Goal: Transaction & Acquisition: Subscribe to service/newsletter

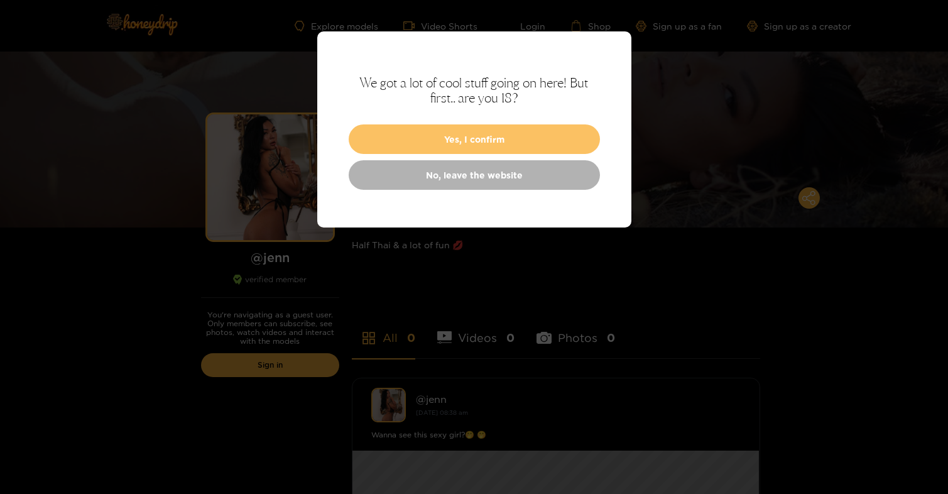
click at [480, 137] on button "Yes, I confirm" at bounding box center [474, 139] width 251 height 30
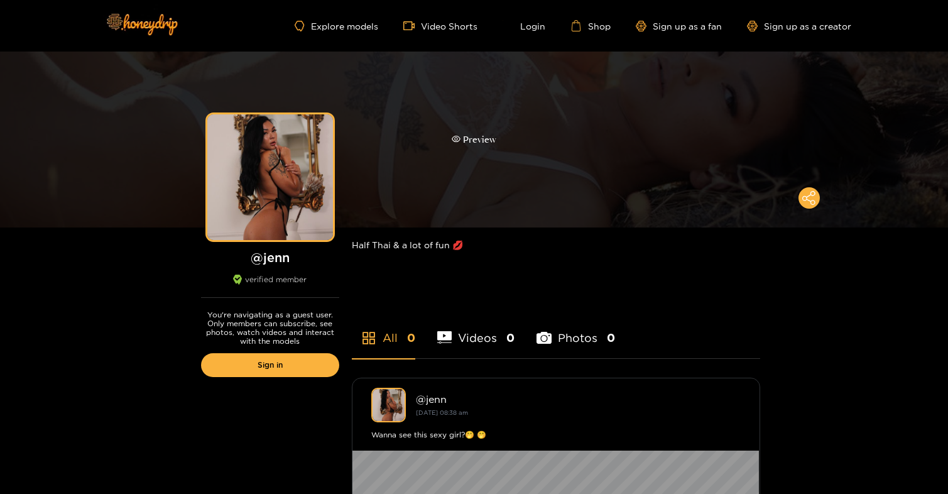
scroll to position [1, 0]
click at [502, 153] on div "Preview" at bounding box center [474, 139] width 948 height 176
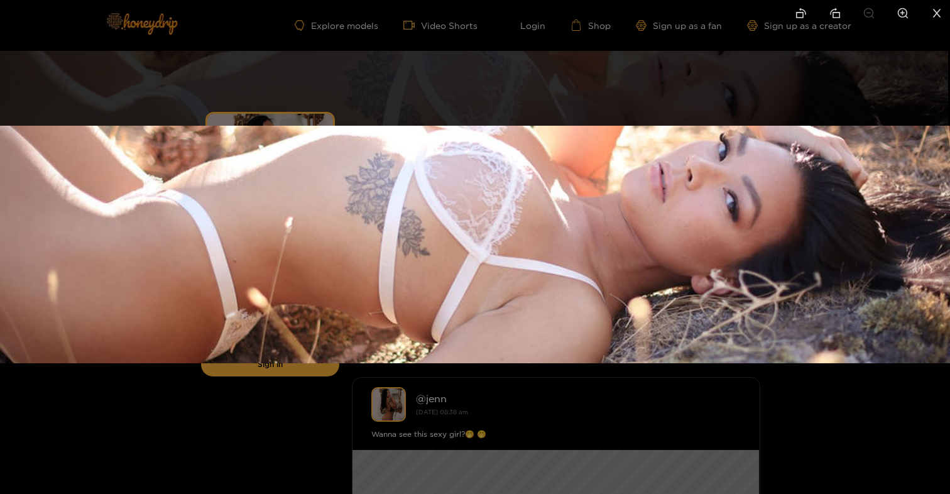
click at [553, 75] on div at bounding box center [475, 247] width 950 height 494
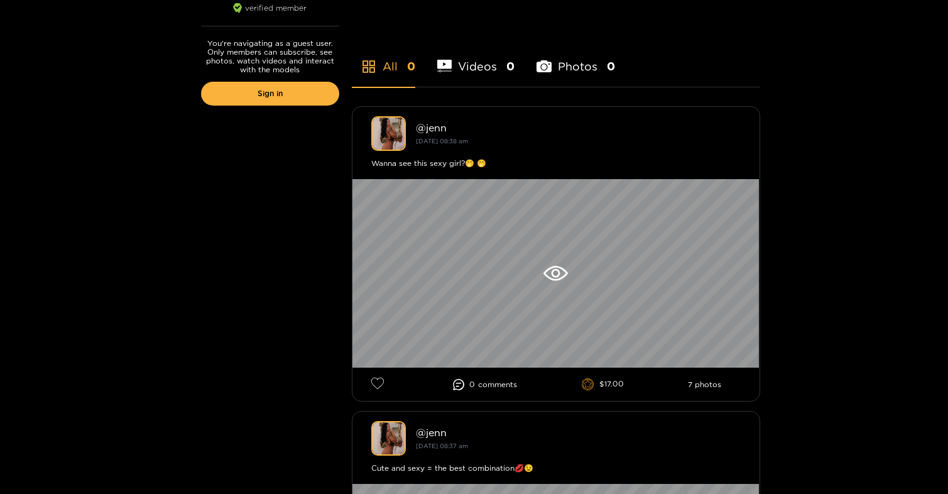
scroll to position [273, 0]
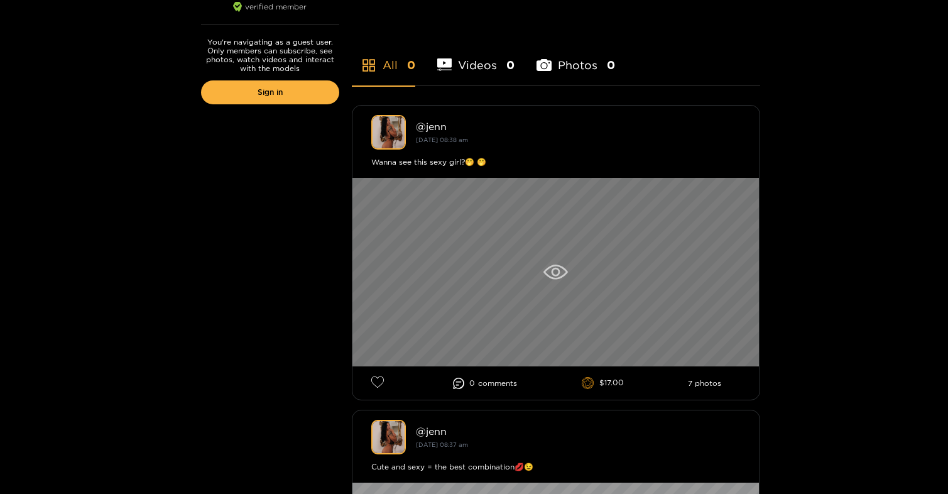
click at [561, 274] on icon at bounding box center [555, 271] width 24 height 15
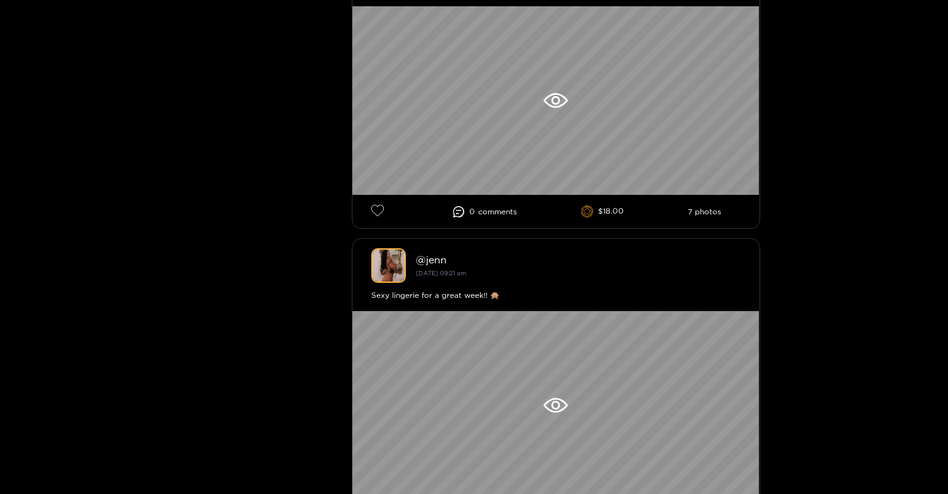
scroll to position [2919, 0]
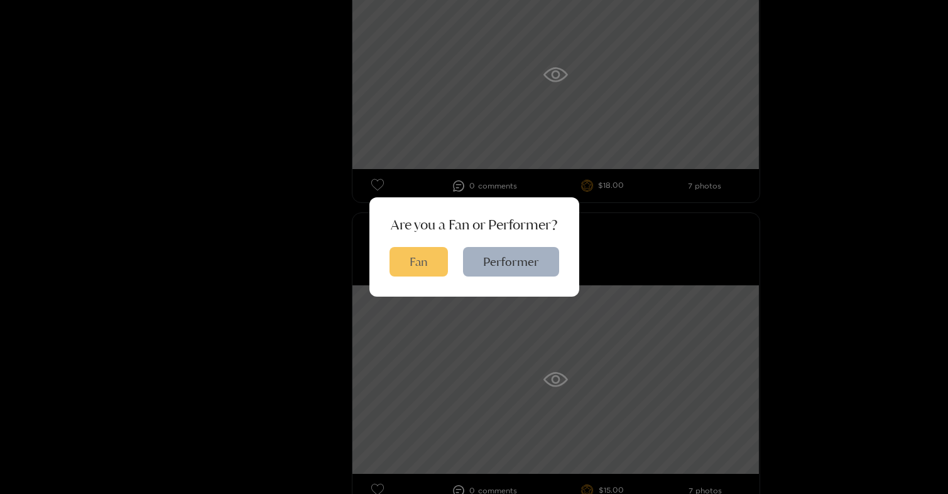
click at [420, 266] on button "Fan" at bounding box center [418, 262] width 58 height 30
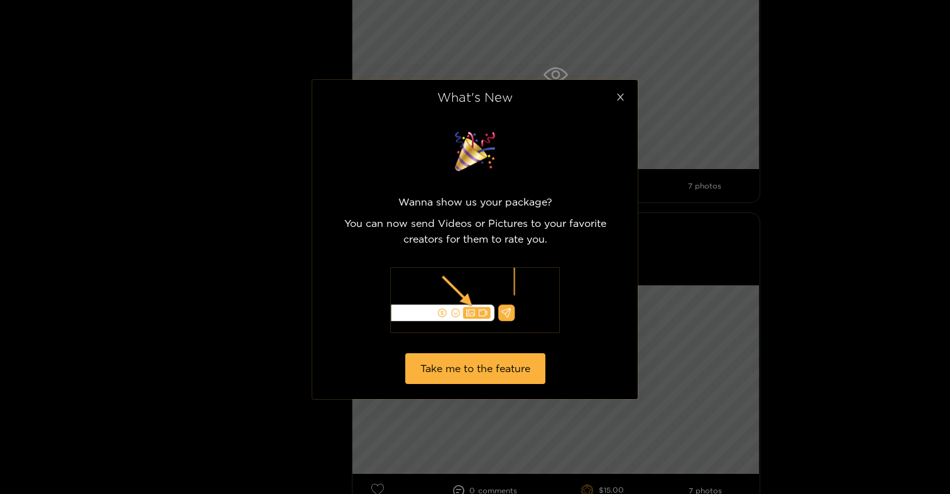
click at [620, 92] on icon "close" at bounding box center [619, 96] width 9 height 9
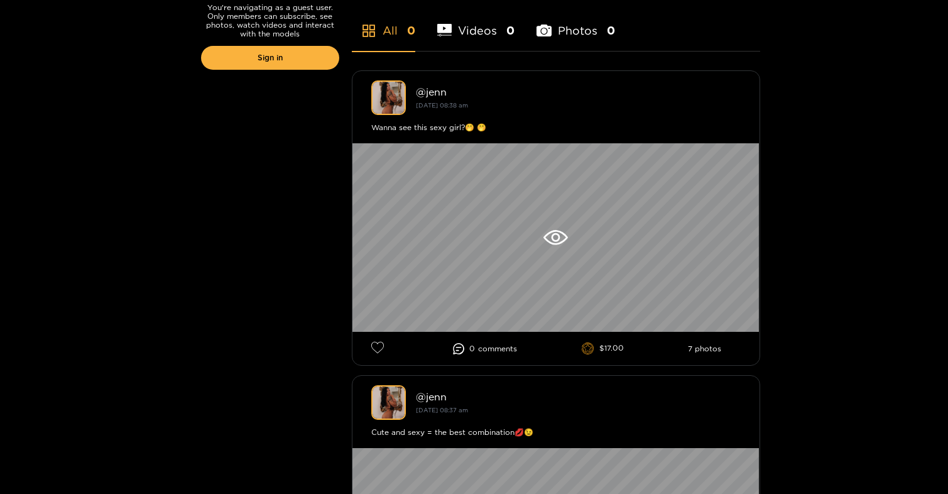
scroll to position [0, 0]
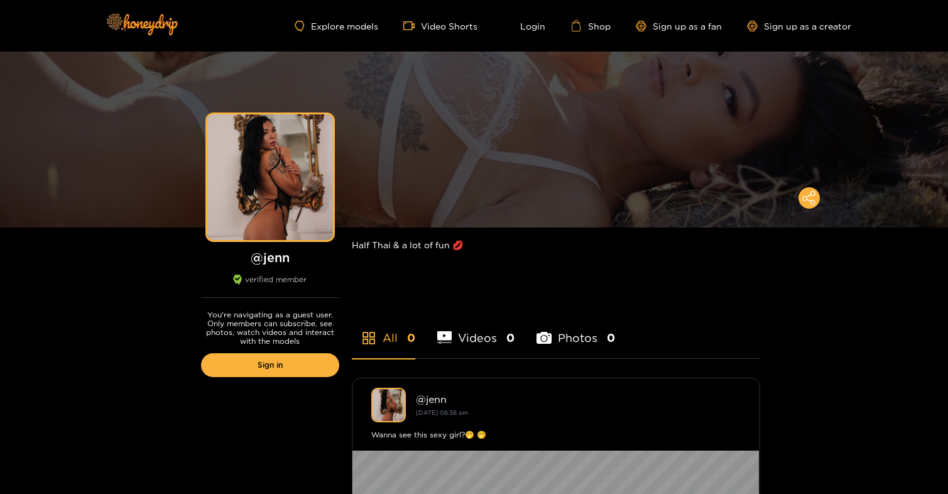
click at [472, 339] on li "Videos 0" at bounding box center [476, 329] width 78 height 57
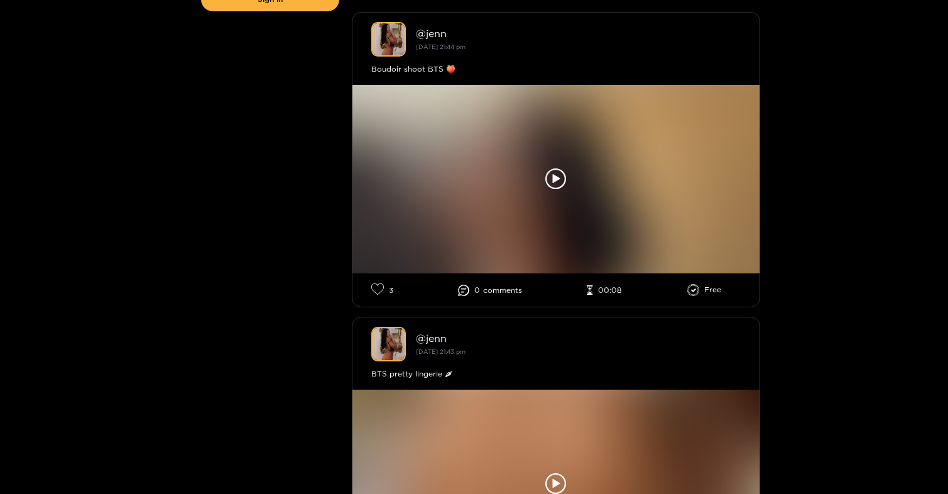
scroll to position [365, 0]
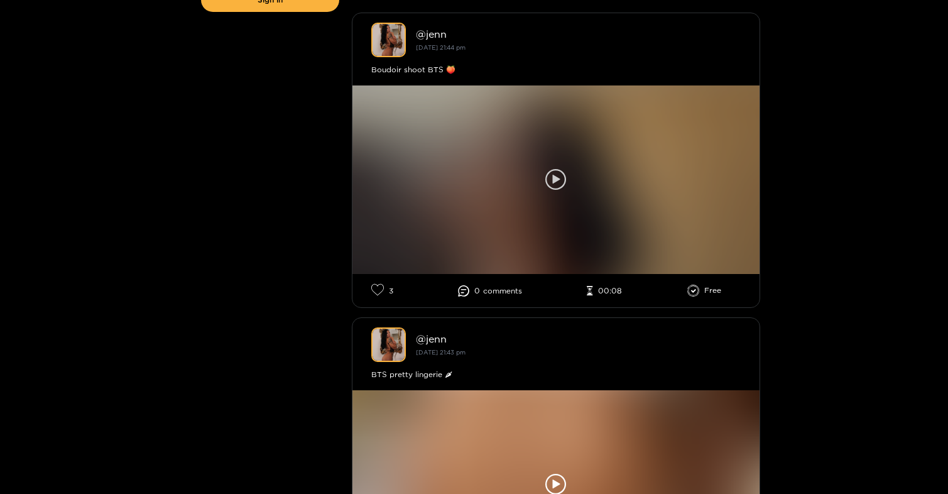
click at [556, 180] on icon at bounding box center [556, 179] width 8 height 9
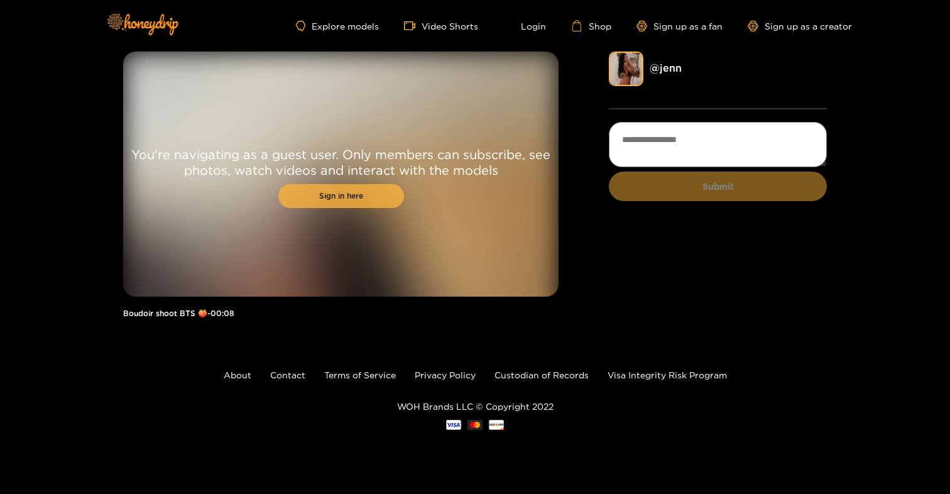
click at [314, 197] on link "Sign in here" at bounding box center [341, 196] width 126 height 24
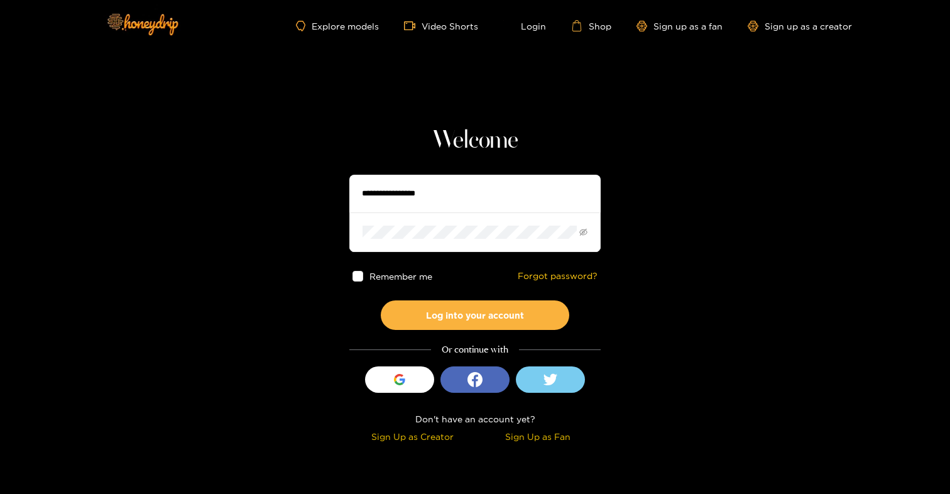
click at [473, 185] on input "text" at bounding box center [474, 194] width 251 height 38
type input "**********"
click at [381, 300] on button "Log into your account" at bounding box center [475, 315] width 188 height 30
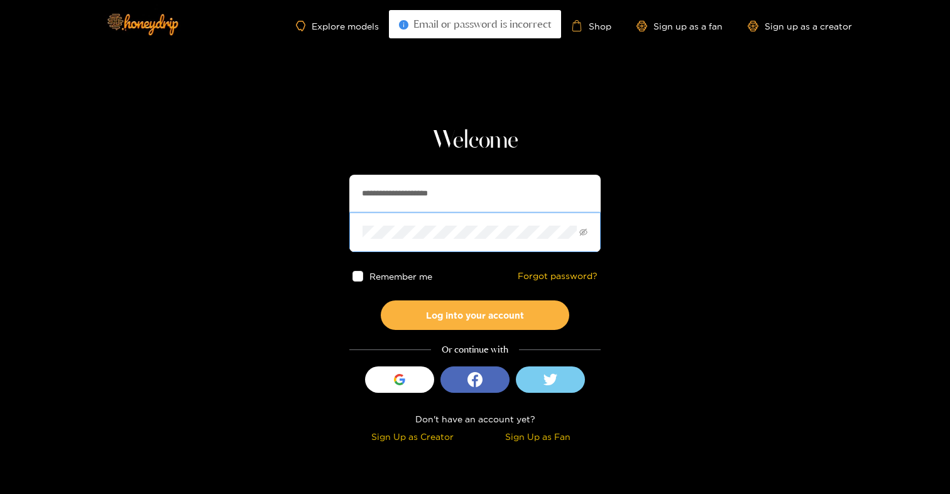
click at [381, 300] on button "Log into your account" at bounding box center [475, 315] width 188 height 30
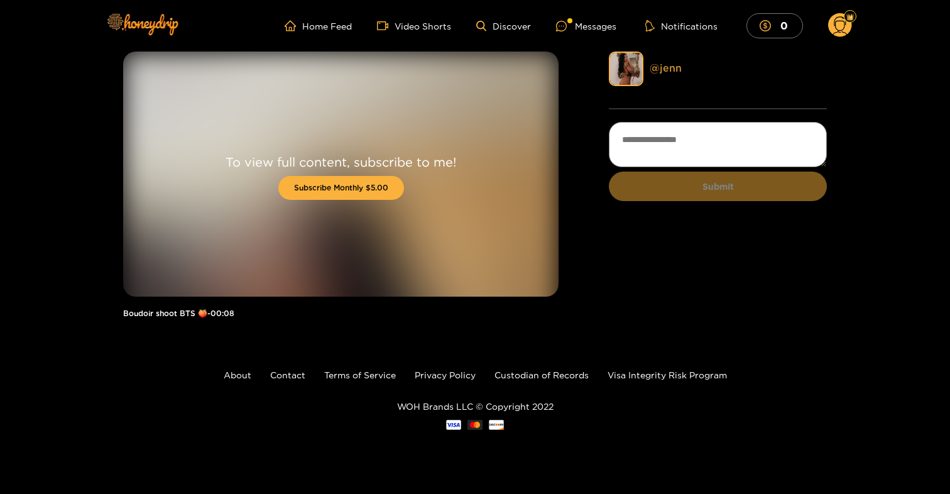
click at [670, 68] on link "@ jenn" at bounding box center [665, 67] width 32 height 11
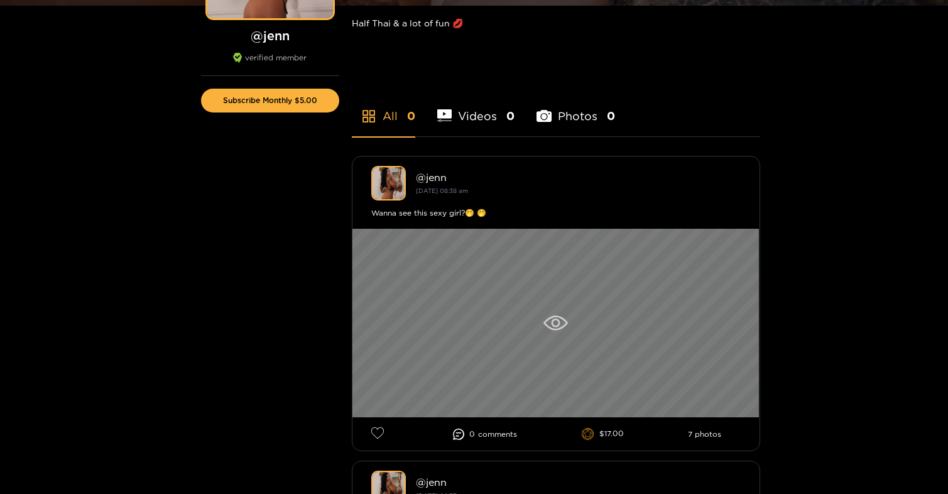
scroll to position [267, 0]
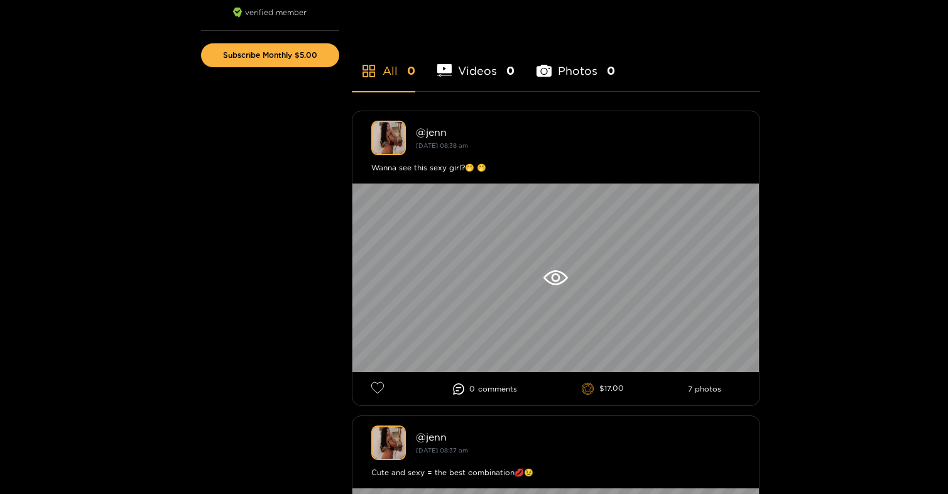
click at [485, 67] on li "Videos 0" at bounding box center [476, 63] width 78 height 57
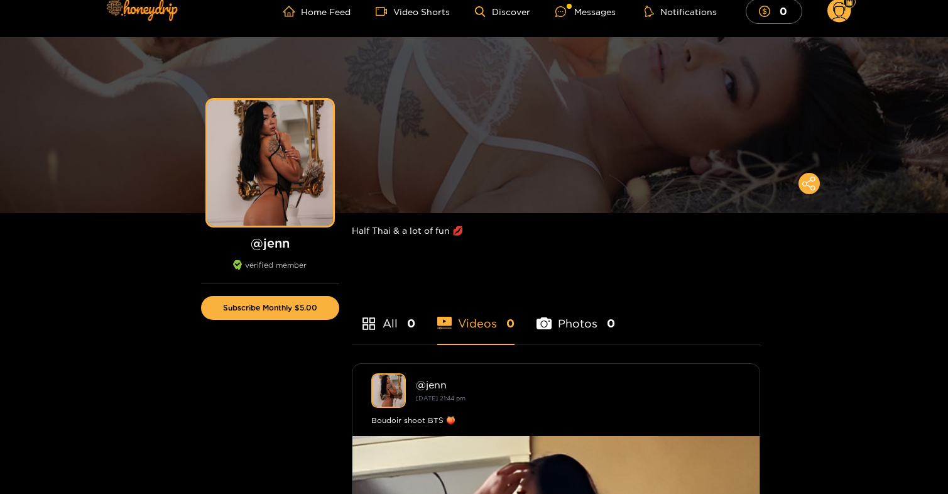
scroll to position [0, 0]
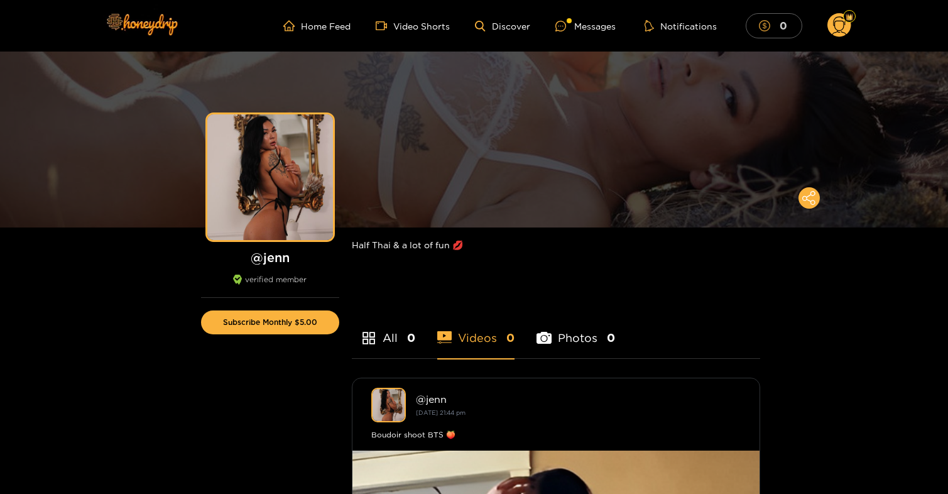
click at [768, 24] on icon "dollar" at bounding box center [764, 25] width 11 height 11
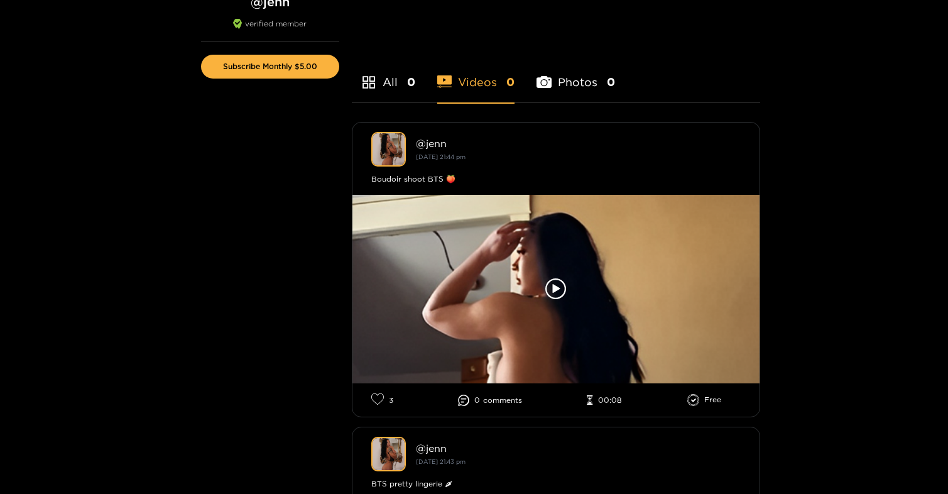
scroll to position [265, 0]
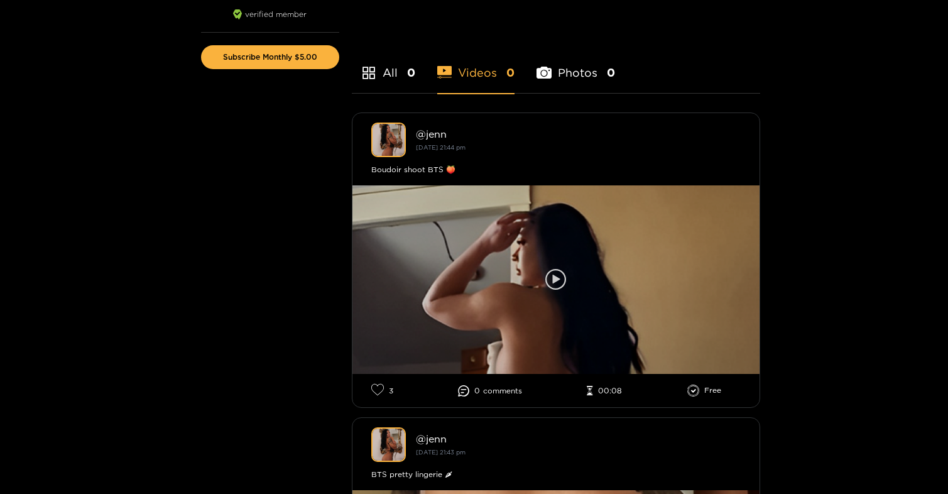
click at [558, 275] on icon at bounding box center [555, 279] width 21 height 21
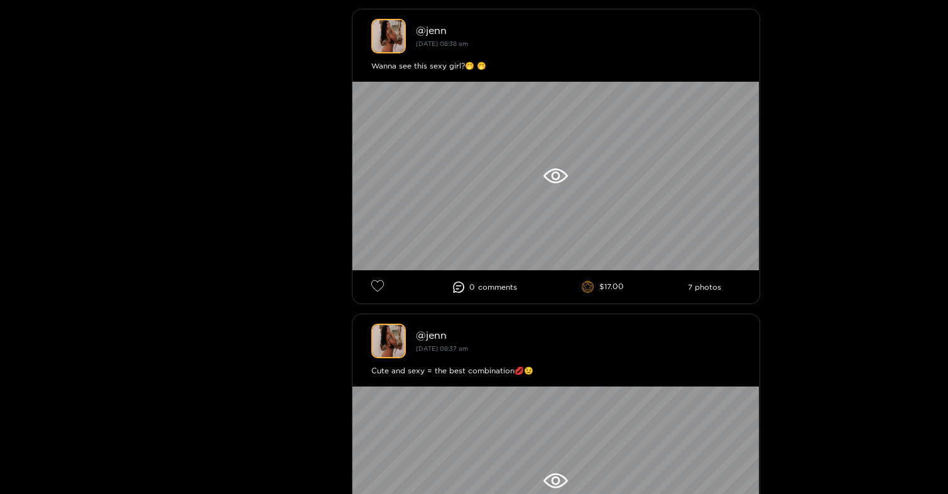
scroll to position [397, 0]
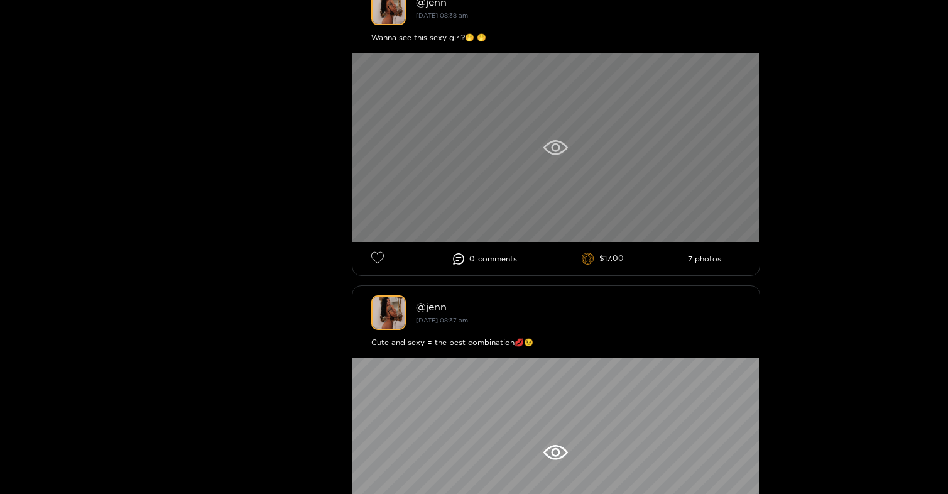
click at [529, 114] on div at bounding box center [555, 147] width 407 height 188
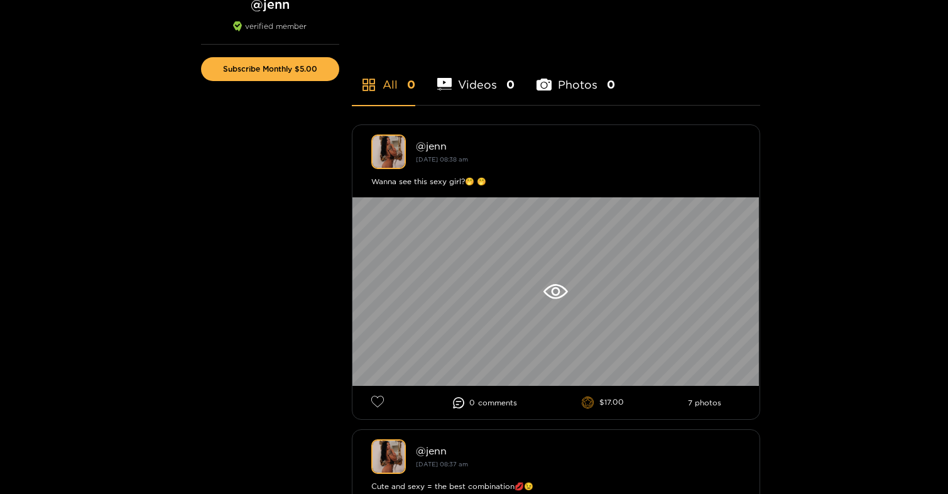
scroll to position [255, 0]
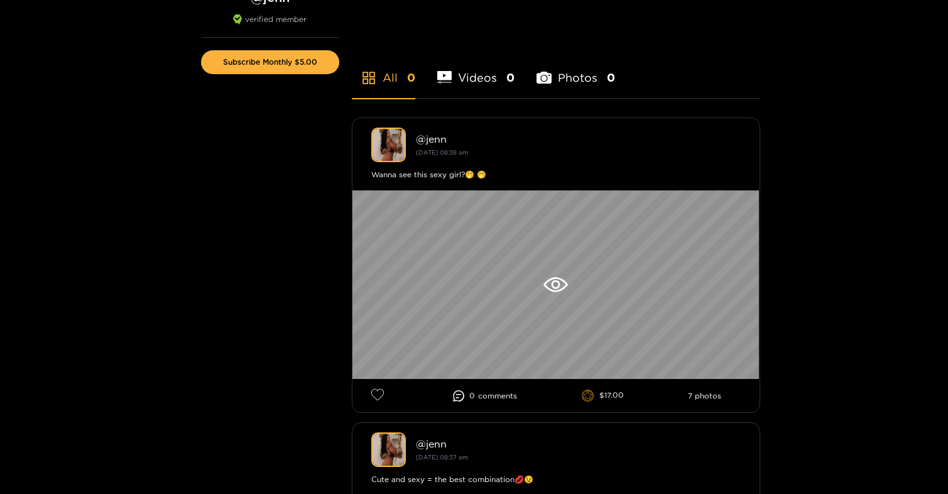
click at [489, 79] on li "Videos 0" at bounding box center [476, 69] width 78 height 57
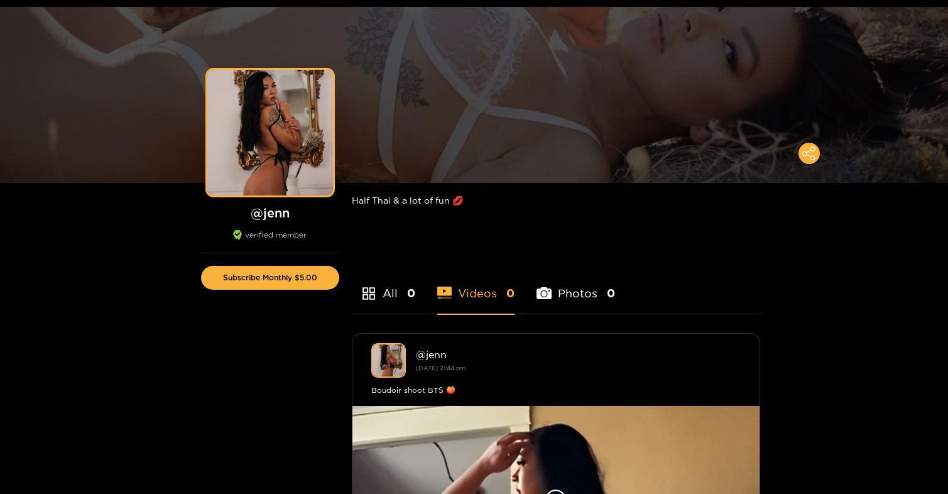
scroll to position [0, 0]
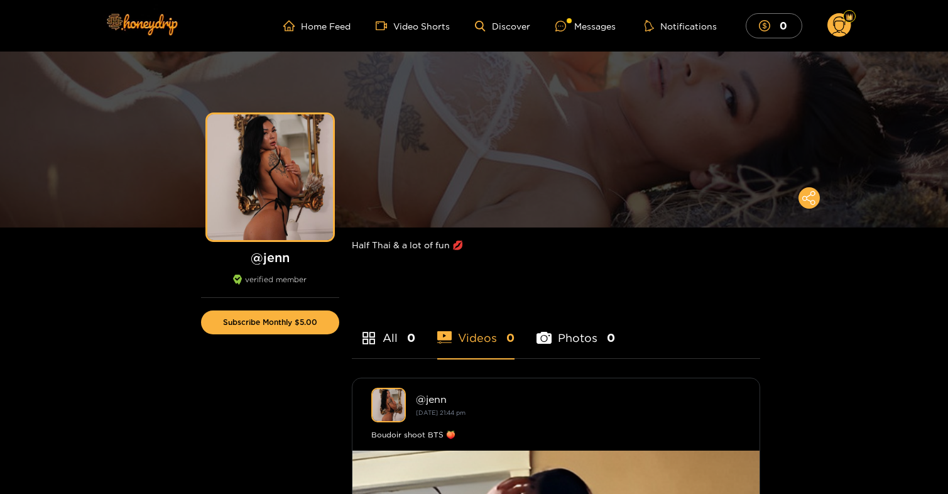
click at [399, 339] on li "All 0" at bounding box center [383, 329] width 63 height 57
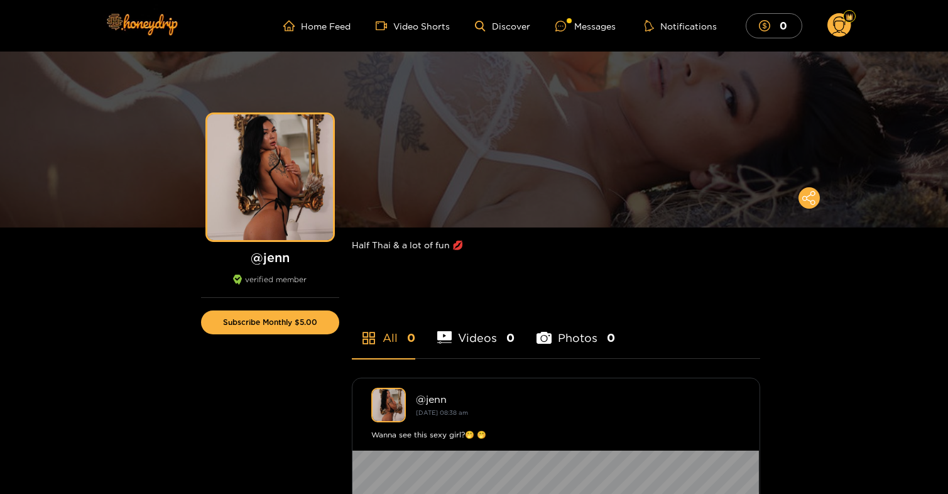
click at [575, 340] on li "Photos 0" at bounding box center [575, 329] width 79 height 57
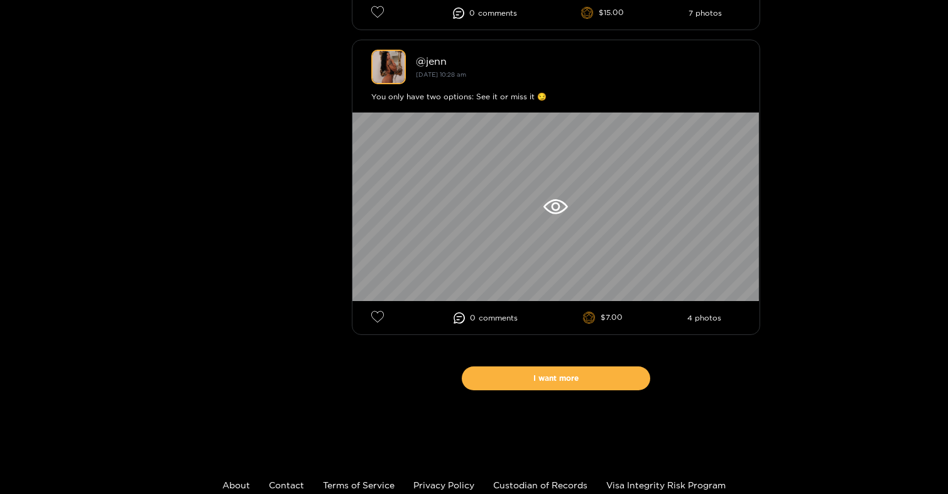
scroll to position [7370, 0]
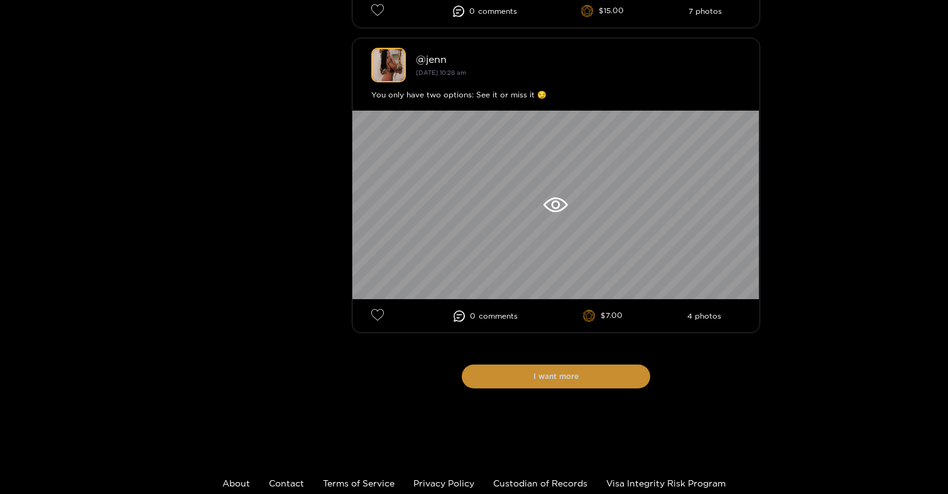
click at [577, 384] on button "I want more" at bounding box center [556, 376] width 188 height 24
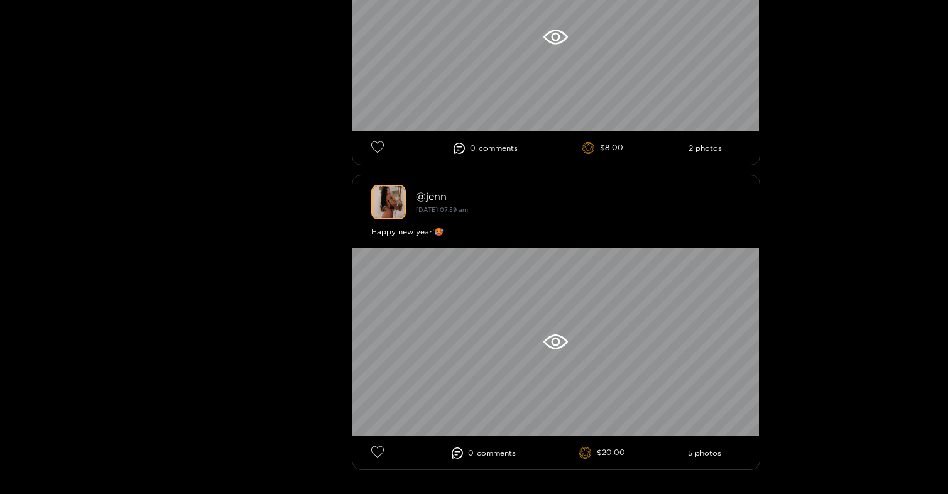
scroll to position [14790, 0]
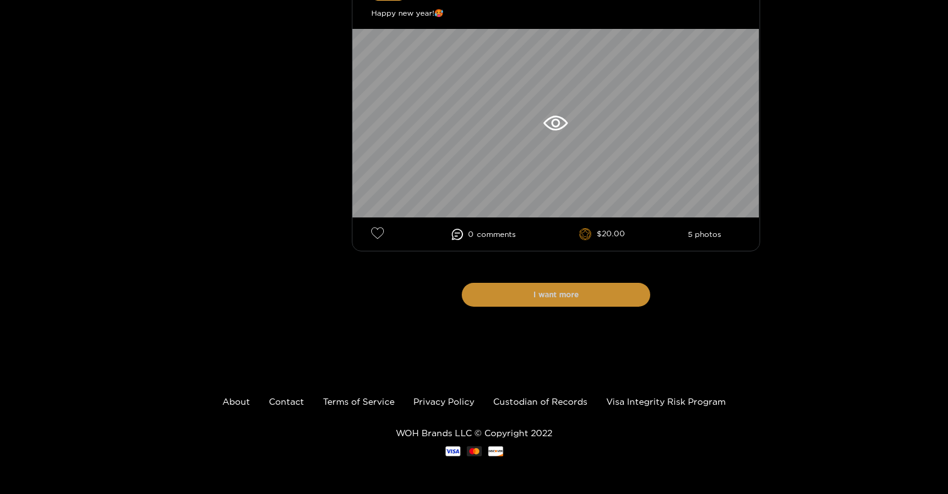
click at [593, 296] on button "I want more" at bounding box center [556, 295] width 188 height 24
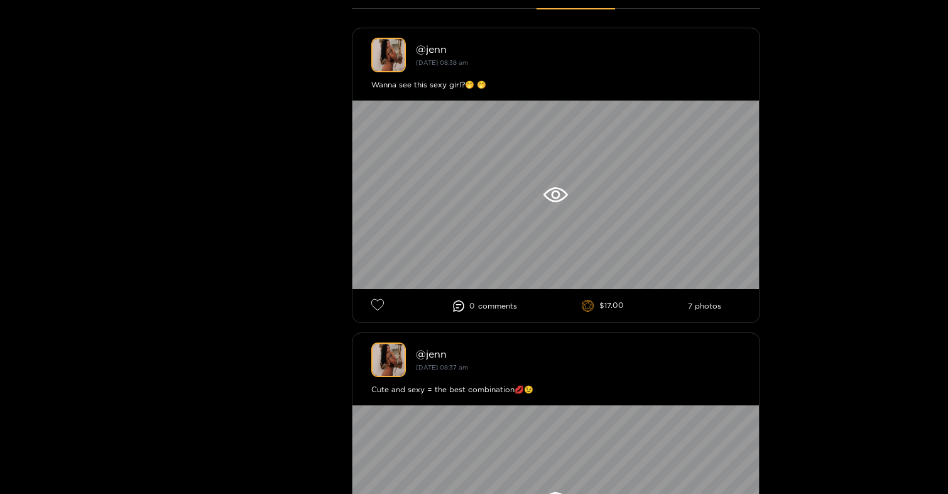
scroll to position [0, 0]
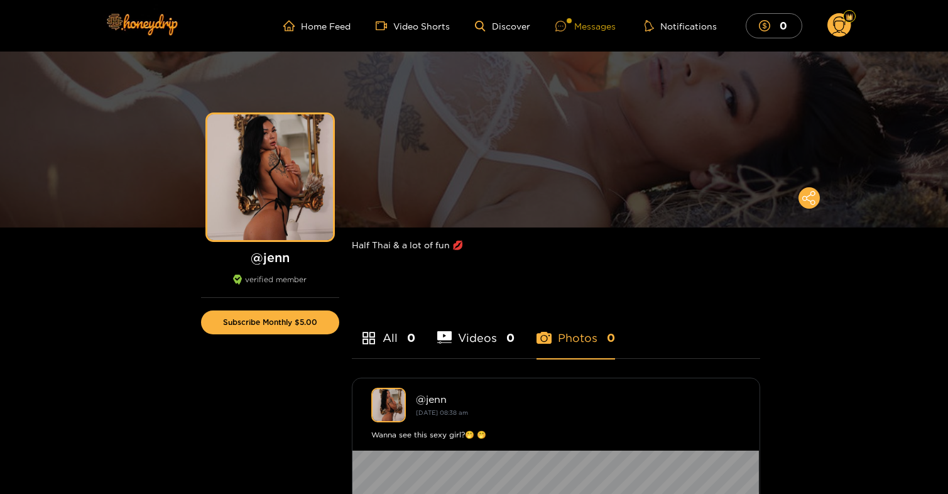
click at [584, 24] on div "Messages" at bounding box center [585, 26] width 60 height 14
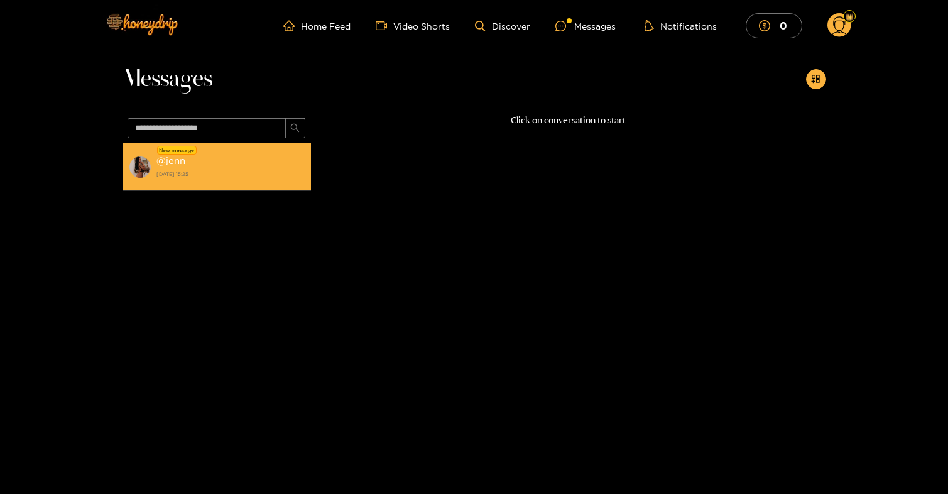
click at [250, 166] on div "@ jenn 18 August 2025 15:25" at bounding box center [230, 167] width 148 height 28
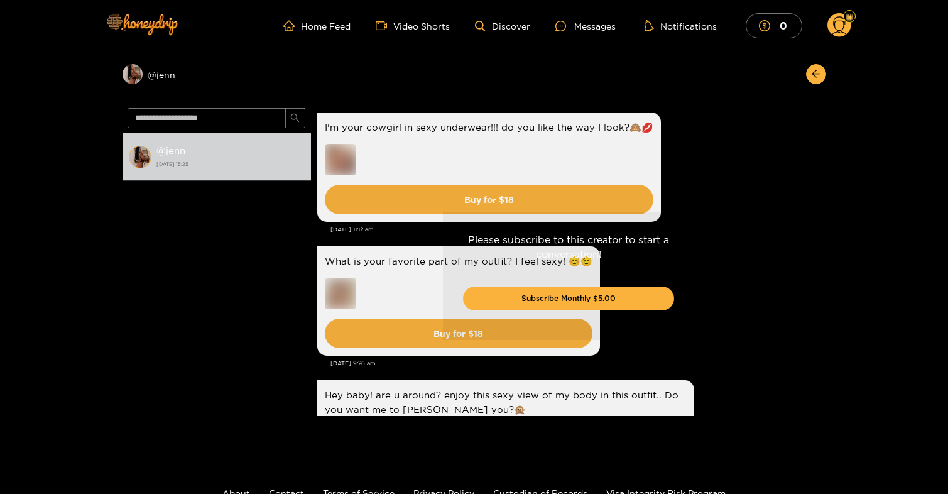
scroll to position [3161, 0]
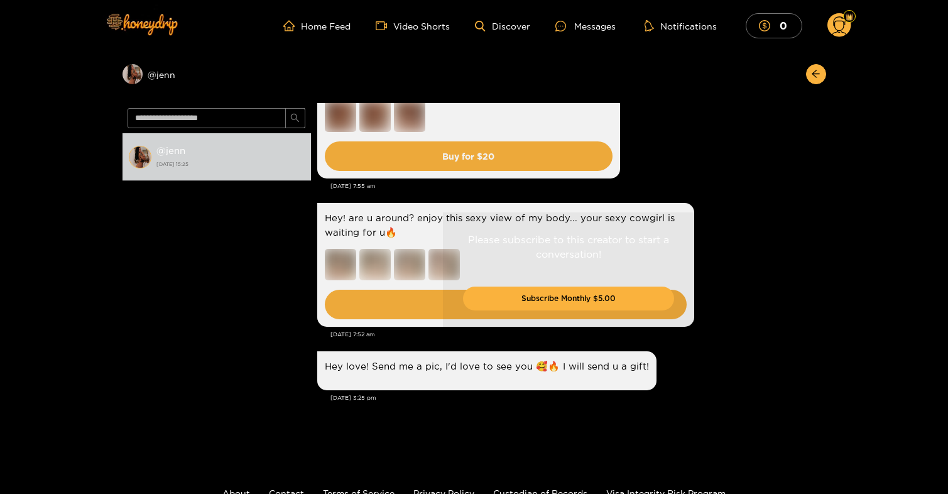
click at [341, 251] on div "Please subscribe to this creator to start a conversation! Subscribe Monthly $5.…" at bounding box center [568, 275] width 515 height 345
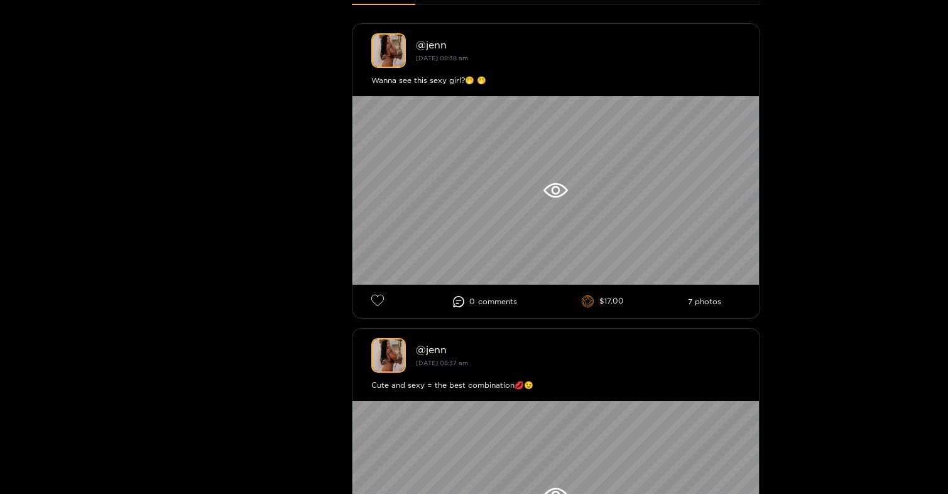
scroll to position [355, 0]
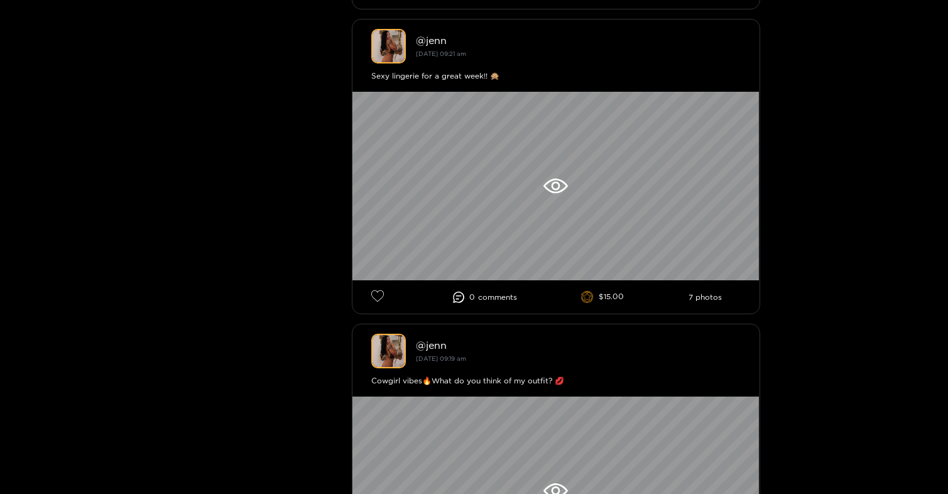
scroll to position [3094, 0]
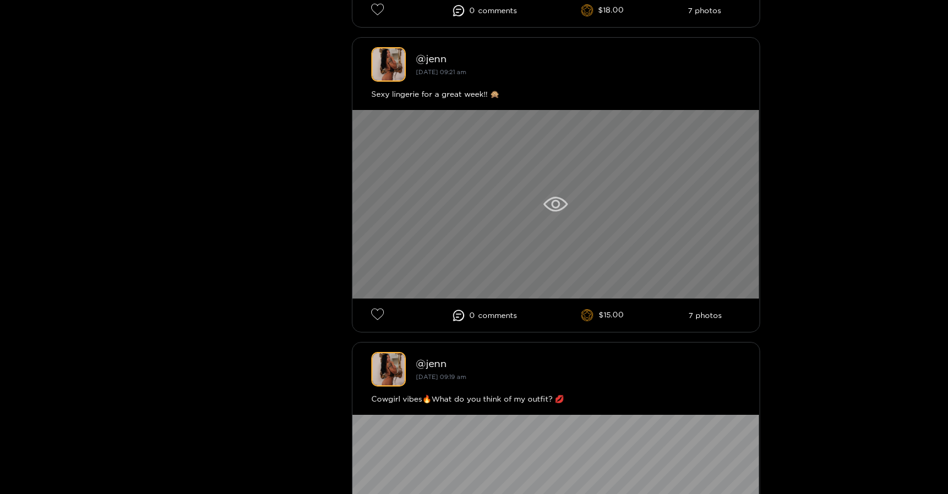
click at [512, 197] on div at bounding box center [555, 204] width 407 height 188
